Goal: Navigation & Orientation: Find specific page/section

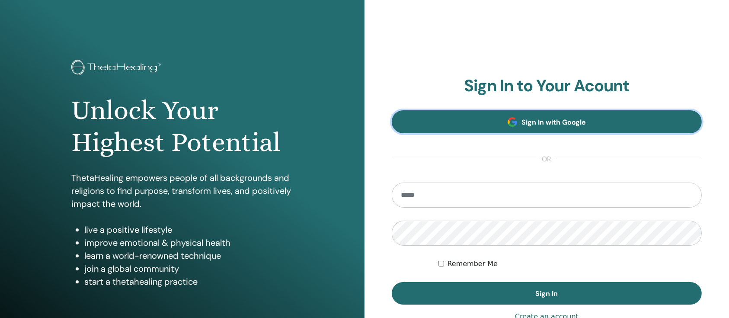
click at [592, 121] on link "Sign In with Google" at bounding box center [546, 121] width 310 height 23
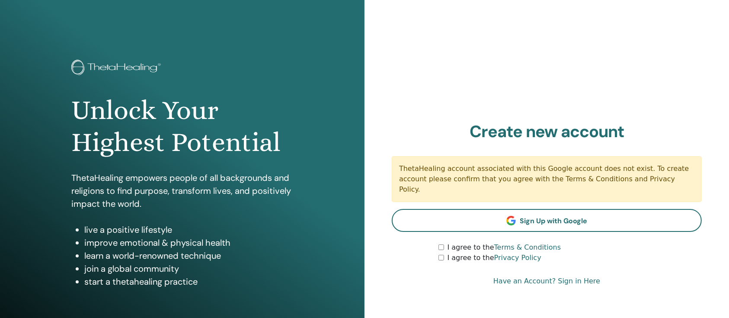
click at [577, 276] on link "Have an Account? Sign in Here" at bounding box center [546, 281] width 107 height 10
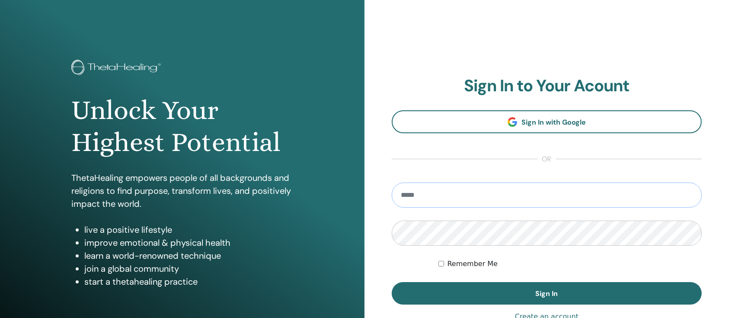
click at [575, 188] on input "email" at bounding box center [546, 194] width 310 height 25
type input "**********"
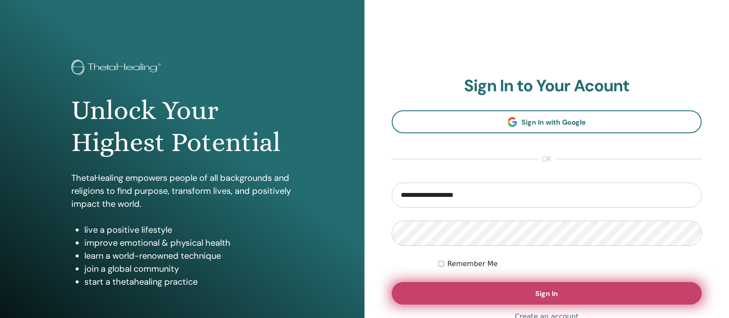
click at [522, 292] on button "Sign In" at bounding box center [546, 293] width 310 height 22
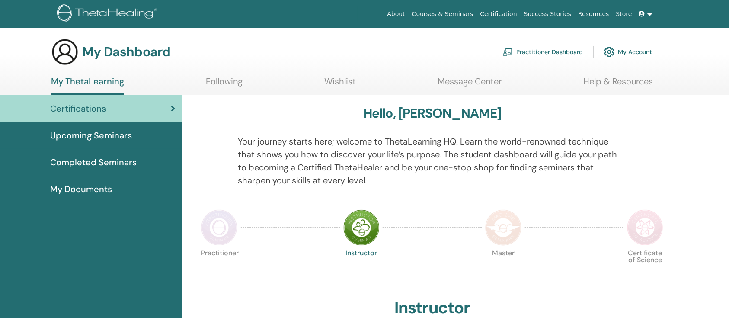
click at [81, 157] on span "Completed Seminars" at bounding box center [93, 162] width 86 height 13
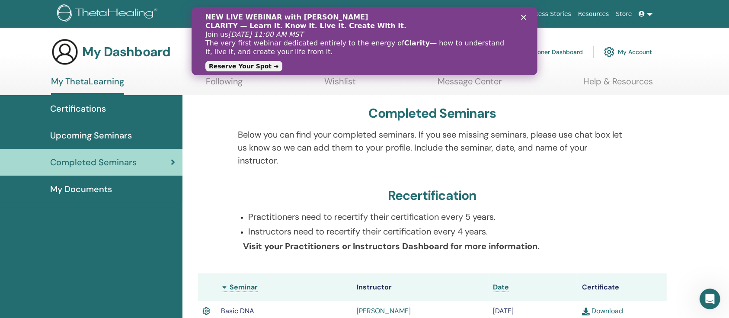
click at [242, 64] on link "Reserve Your Spot ➜" at bounding box center [243, 66] width 77 height 10
click at [523, 16] on icon "Close" at bounding box center [522, 17] width 5 height 5
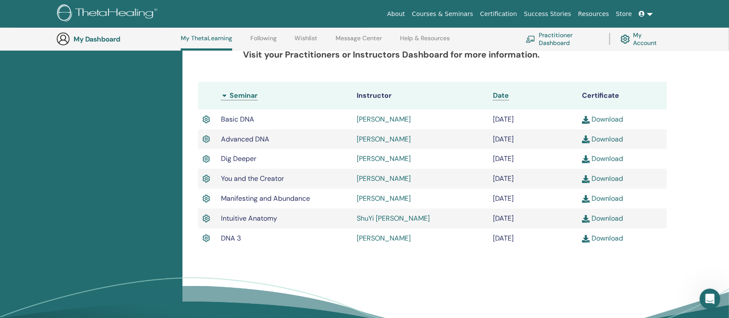
scroll to position [223, 0]
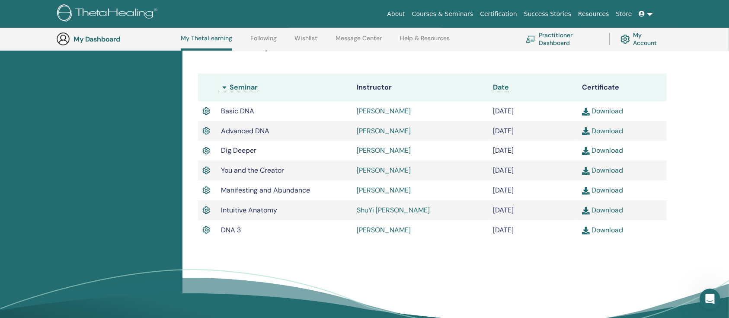
click at [552, 38] on link "Practitioner Dashboard" at bounding box center [561, 38] width 73 height 19
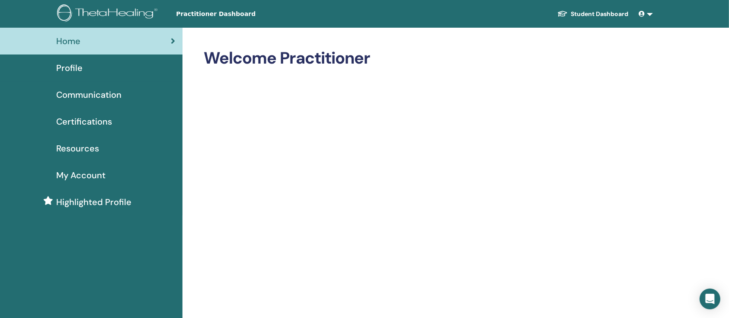
click at [90, 119] on span "Certifications" at bounding box center [84, 121] width 56 height 13
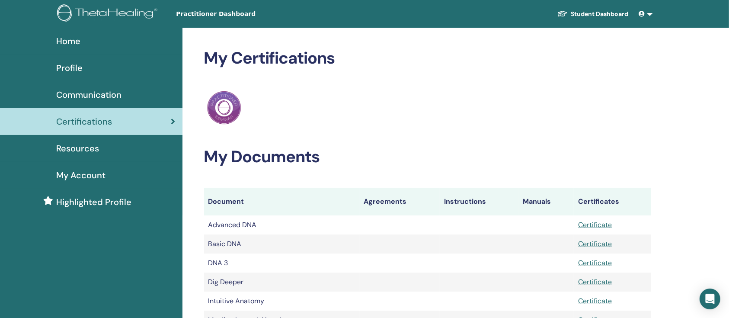
click at [76, 66] on span "Profile" at bounding box center [69, 67] width 26 height 13
